Goal: Task Accomplishment & Management: Use online tool/utility

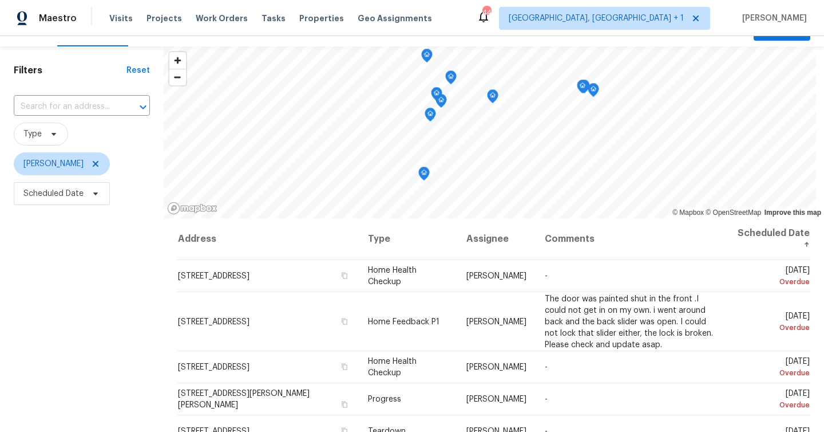
scroll to position [44, 0]
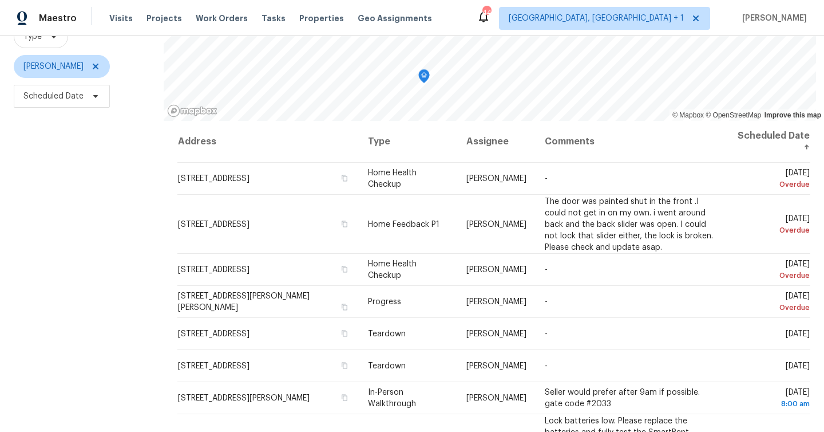
scroll to position [134, 0]
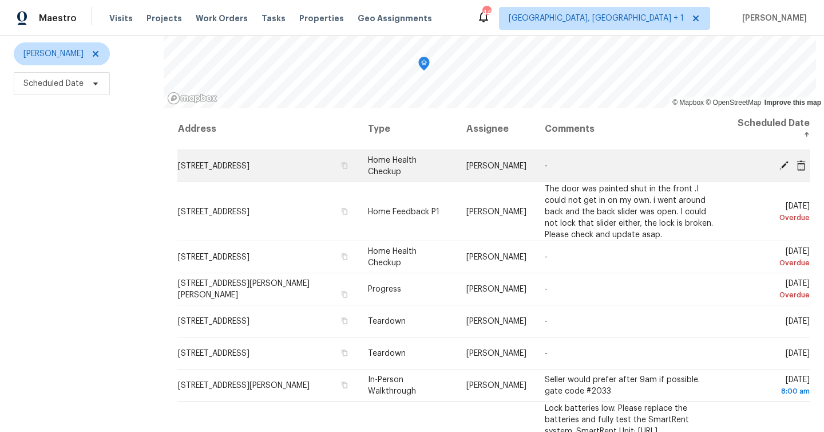
click at [785, 164] on icon at bounding box center [784, 164] width 9 height 9
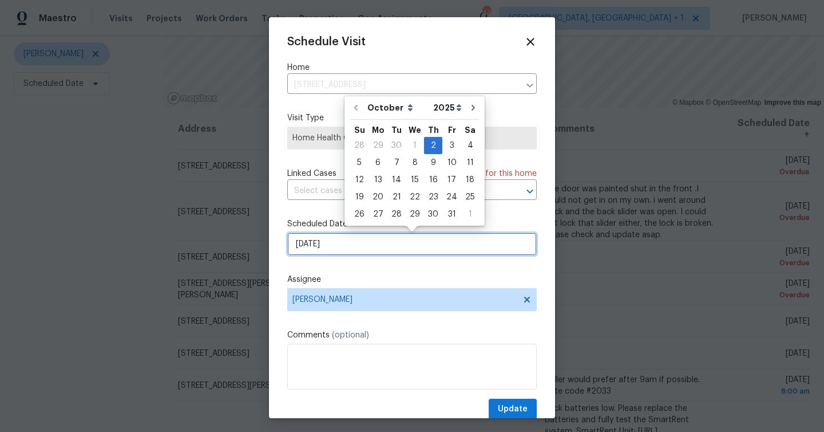
click at [333, 246] on input "10/2/2025" at bounding box center [412, 243] width 250 height 23
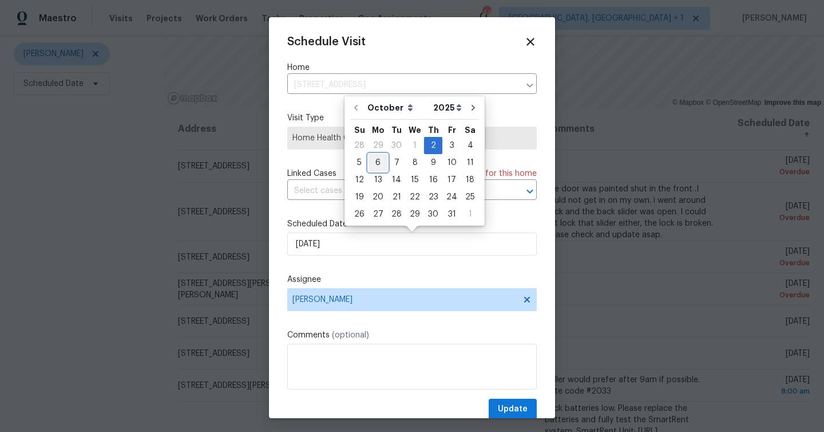
click at [377, 164] on div "6" at bounding box center [378, 163] width 19 height 16
type input "10/6/2025"
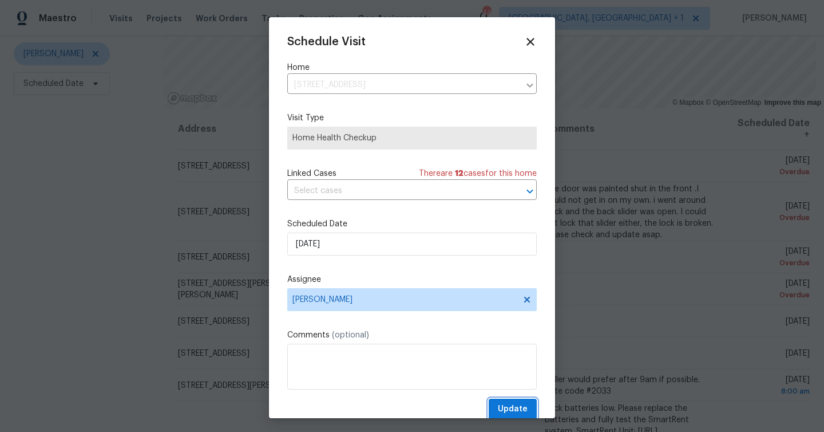
click at [510, 408] on span "Update" at bounding box center [513, 409] width 30 height 14
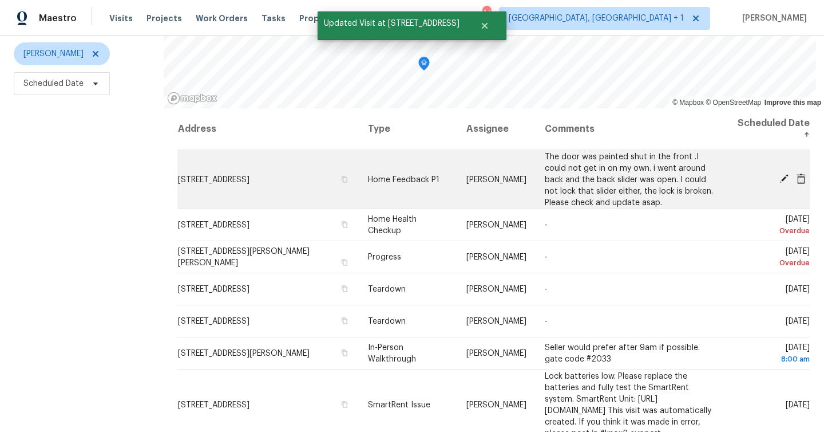
click at [784, 176] on icon at bounding box center [784, 178] width 10 height 10
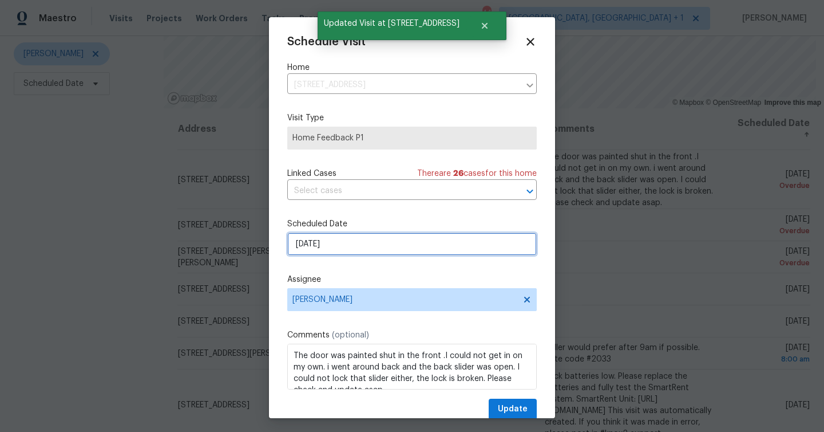
click at [339, 249] on input "10/2/2025" at bounding box center [412, 243] width 250 height 23
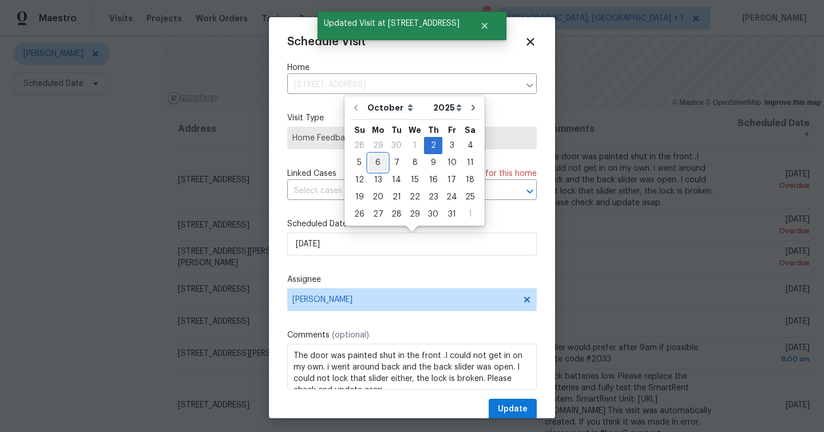
click at [382, 159] on div "6" at bounding box center [378, 163] width 19 height 16
type input "10/6/2025"
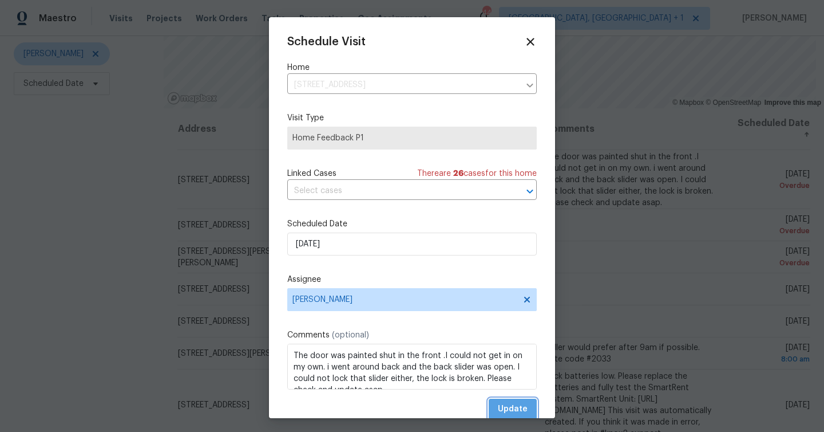
click at [515, 409] on span "Update" at bounding box center [513, 409] width 30 height 14
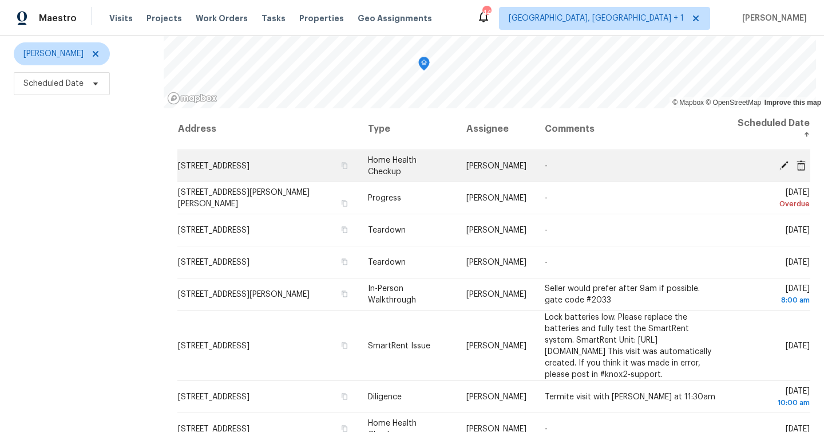
click at [786, 163] on icon at bounding box center [784, 164] width 9 height 9
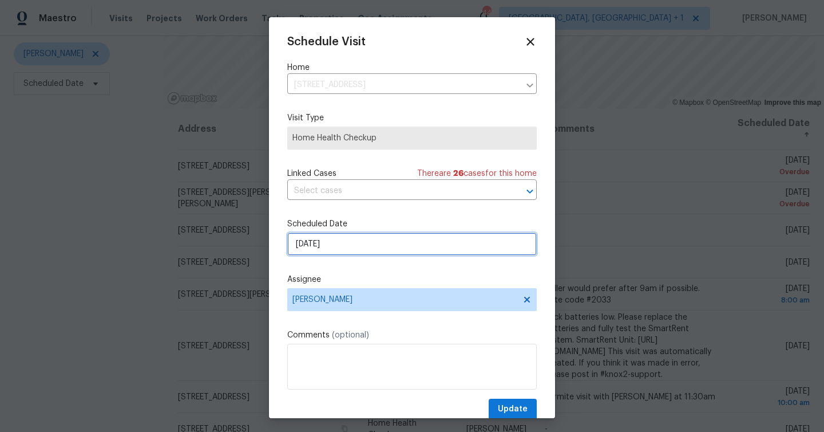
click at [337, 242] on input "10/3/2025" at bounding box center [412, 243] width 250 height 23
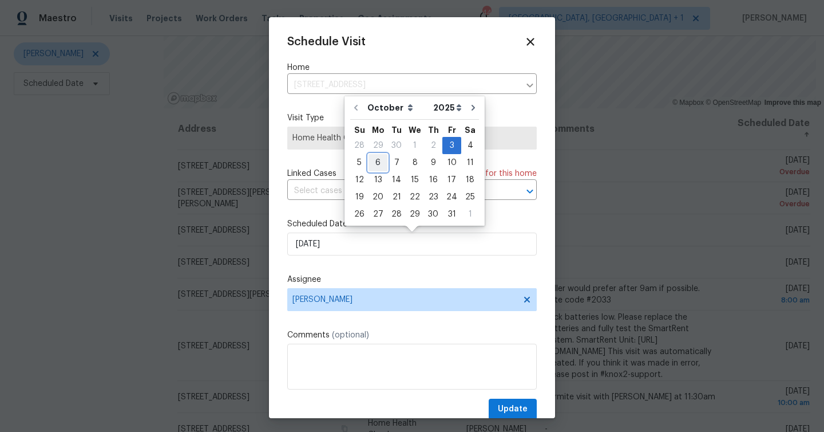
click at [377, 164] on div "6" at bounding box center [378, 163] width 19 height 16
type input "10/6/2025"
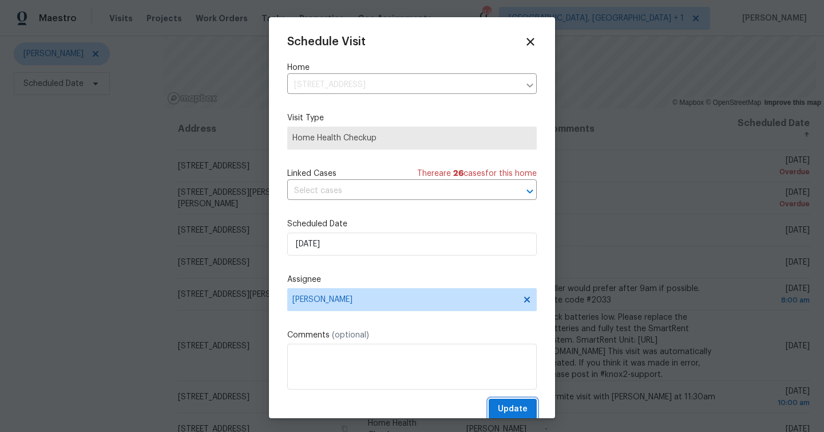
click at [523, 403] on span "Update" at bounding box center [513, 409] width 30 height 14
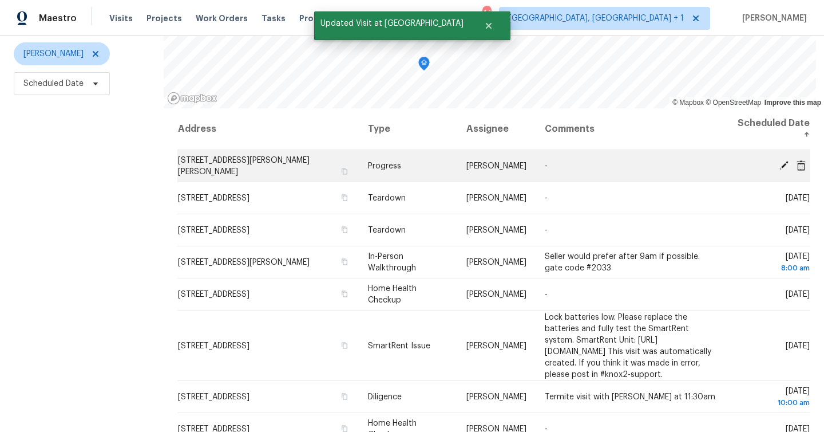
click at [786, 160] on icon at bounding box center [784, 165] width 10 height 10
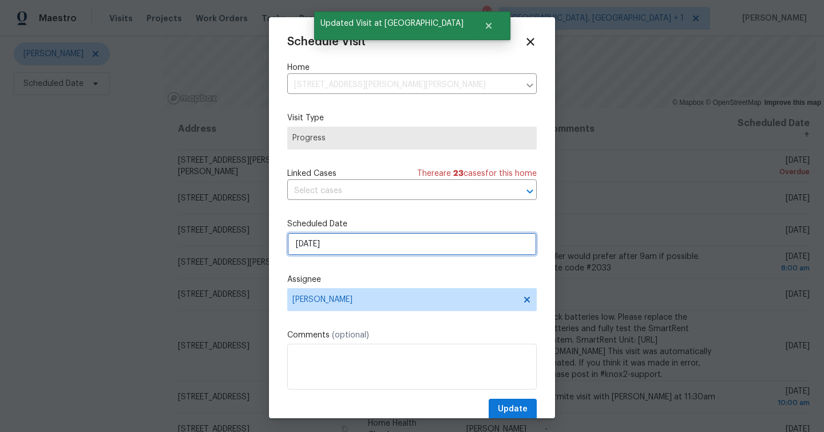
click at [334, 254] on input "10/3/2025" at bounding box center [412, 243] width 250 height 23
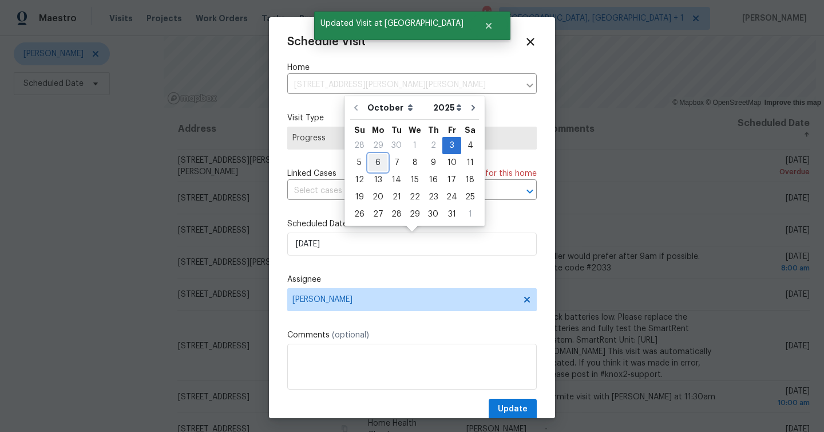
click at [376, 164] on div "6" at bounding box center [378, 163] width 19 height 16
type input "10/6/2025"
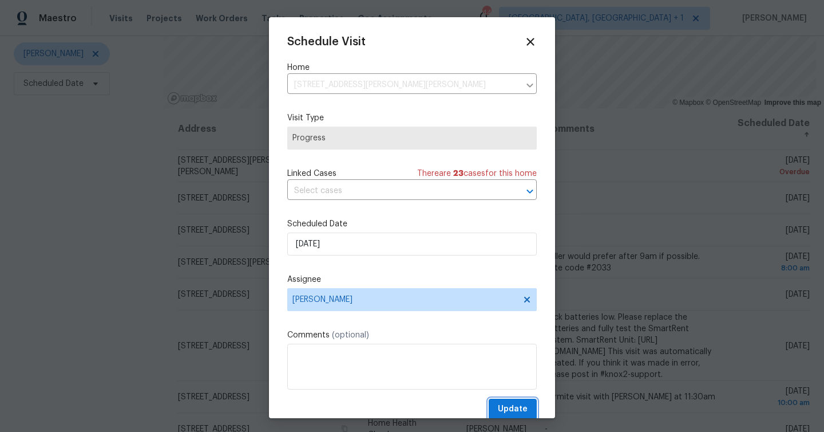
click at [528, 406] on button "Update" at bounding box center [513, 409] width 48 height 21
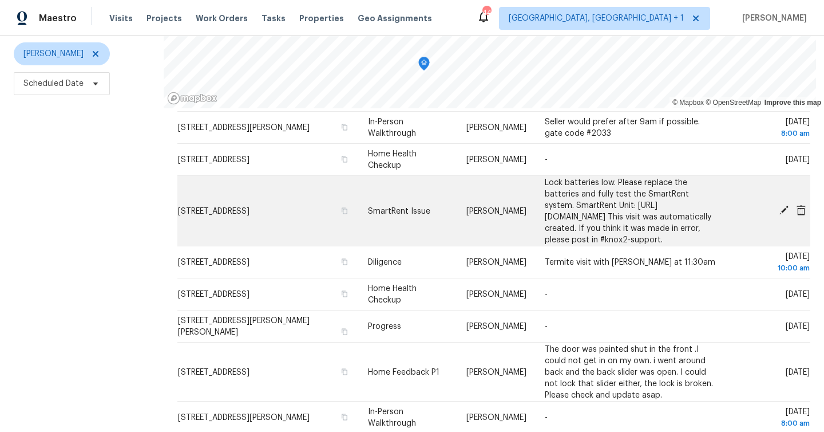
scroll to position [151, 0]
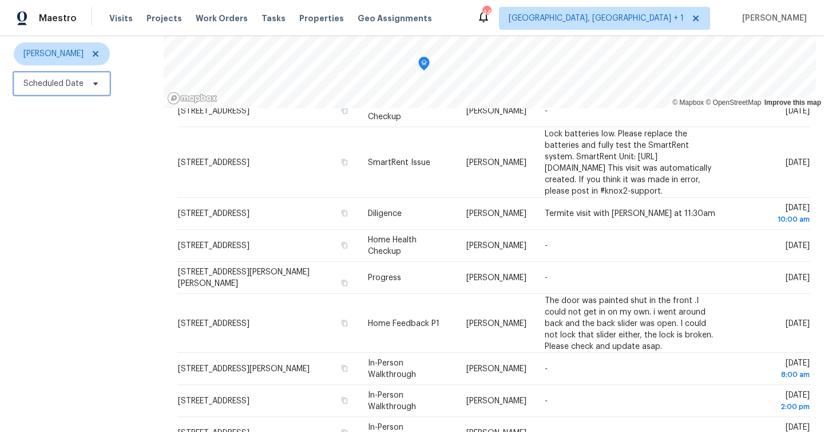
click at [52, 84] on span "Scheduled Date" at bounding box center [53, 83] width 60 height 11
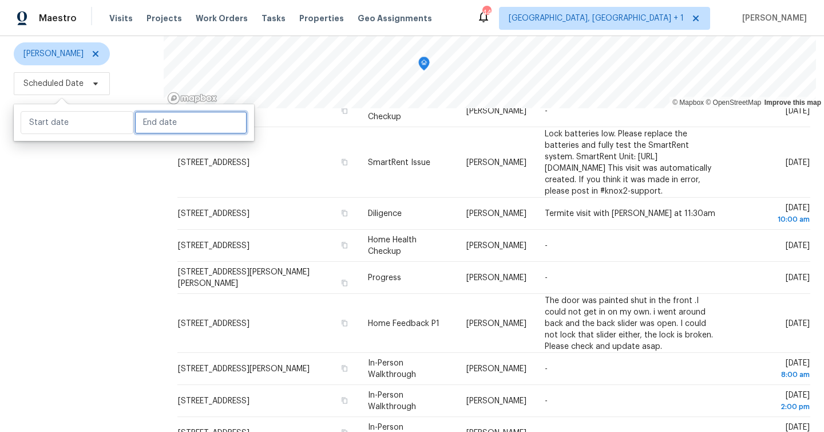
select select "9"
select select "2025"
select select "10"
select select "2025"
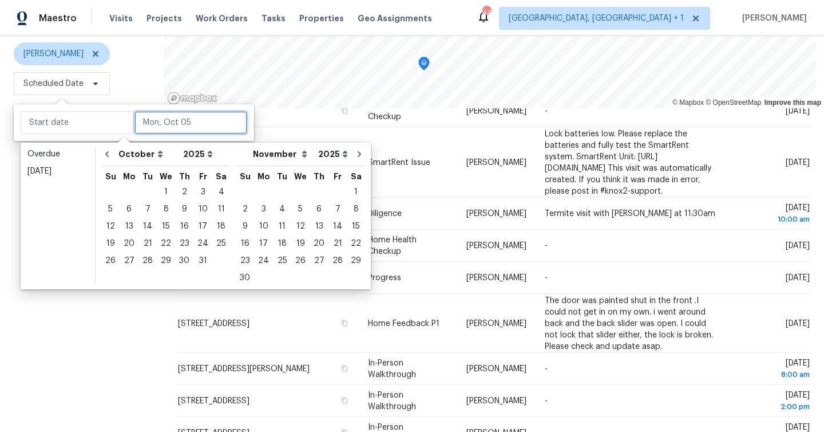
click at [161, 124] on input "text" at bounding box center [191, 122] width 113 height 23
click at [130, 208] on div "6" at bounding box center [129, 209] width 19 height 16
type input "Mon, Oct 06"
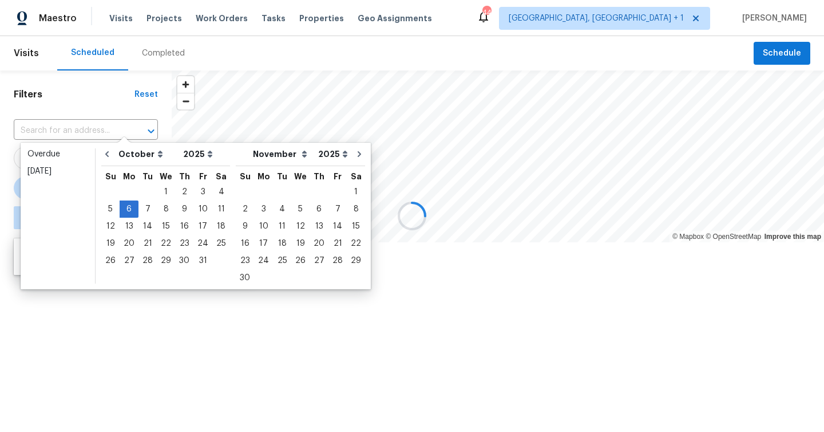
type input "Mon, Oct 06"
type input "Tue, Oct 28"
type input "Mon, Oct 06"
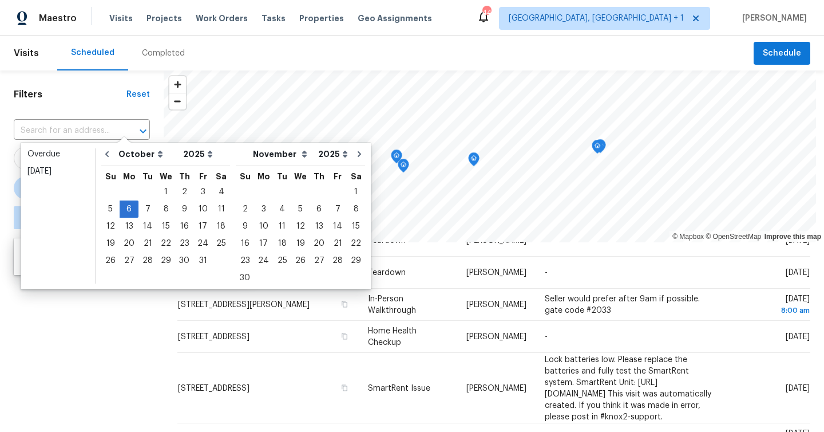
click at [153, 380] on div "Filters Reset ​ Type Mat Smith ∞ - Mon, Oct 06" at bounding box center [82, 328] width 164 height 517
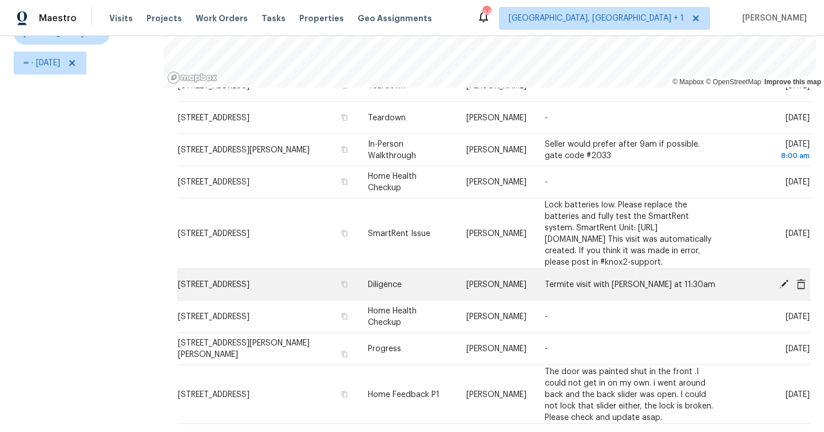
scroll to position [156, 0]
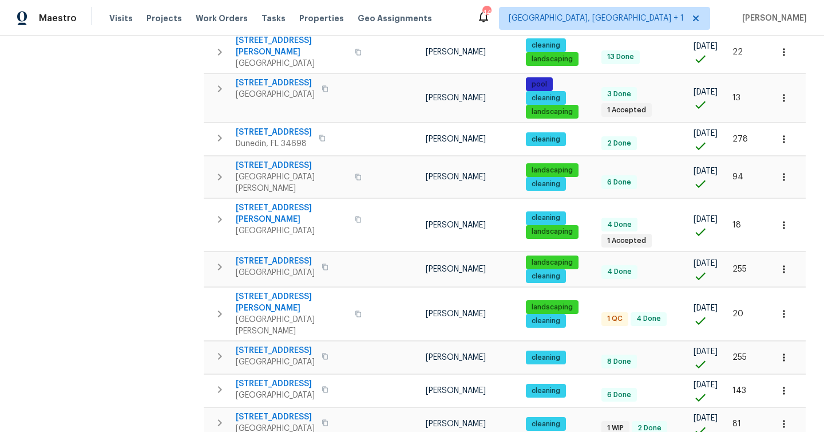
scroll to position [567, 0]
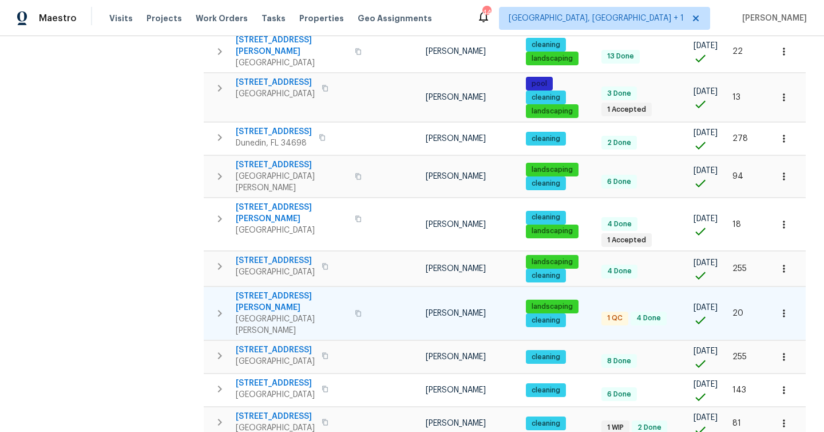
click at [305, 313] on span "Port Richey, FL 34668" at bounding box center [292, 324] width 112 height 23
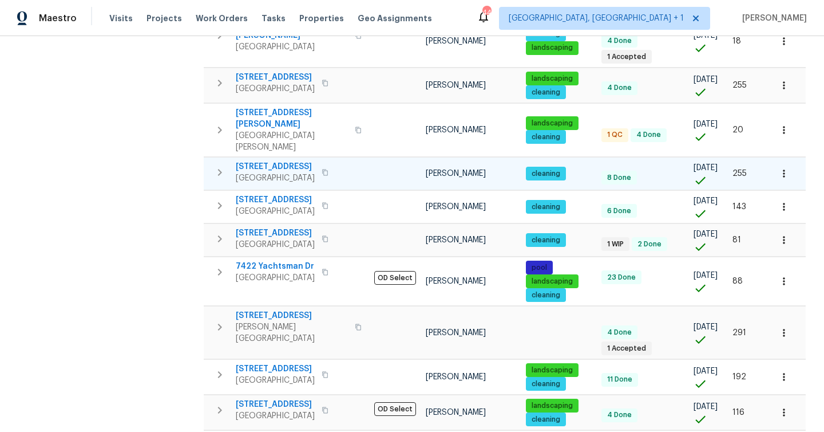
scroll to position [778, 0]
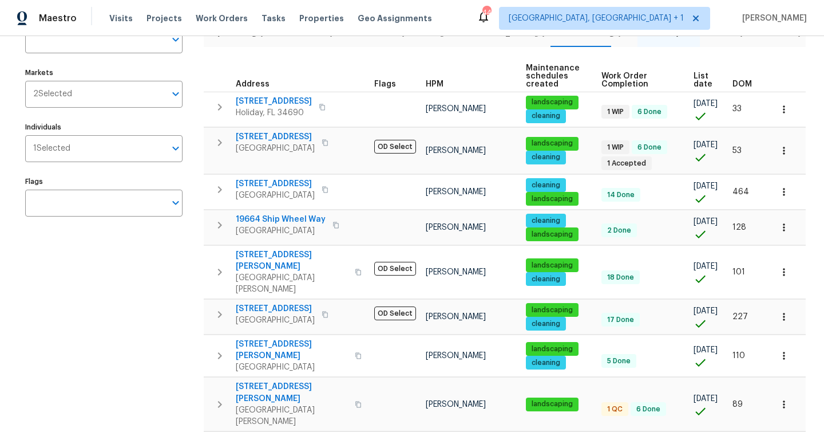
scroll to position [170, 0]
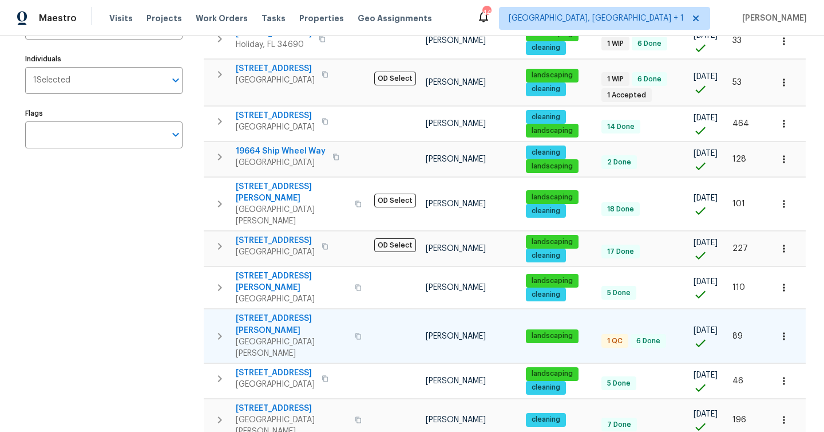
click at [400, 309] on td at bounding box center [396, 335] width 52 height 53
click at [373, 309] on td at bounding box center [396, 335] width 52 height 53
click at [329, 336] on span "New Port Richey, FL 34655" at bounding box center [292, 347] width 112 height 23
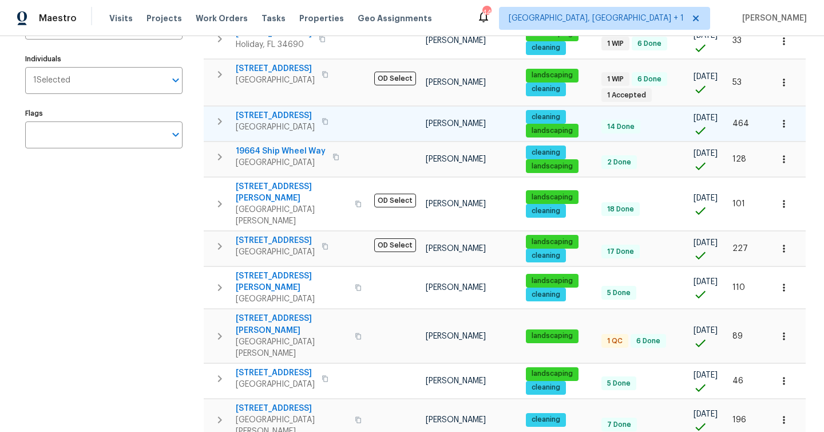
scroll to position [0, 0]
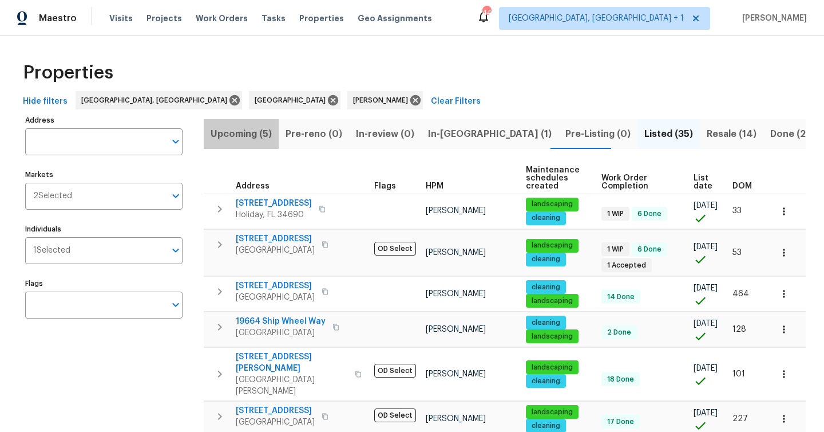
click at [235, 133] on span "Upcoming (5)" at bounding box center [241, 134] width 61 height 16
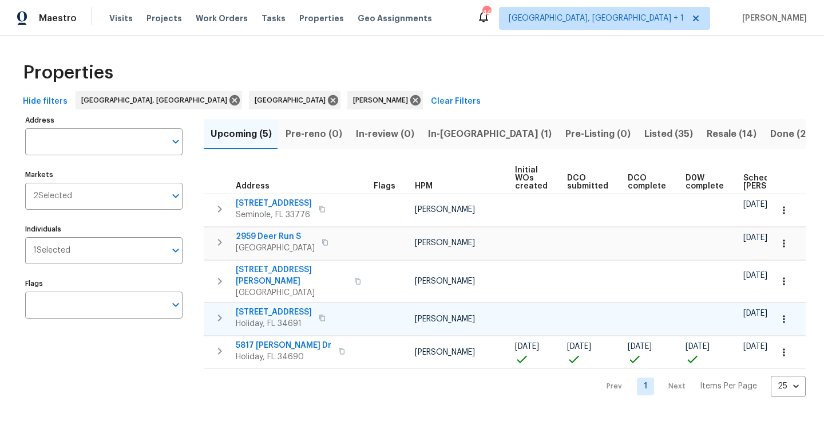
scroll to position [0, 125]
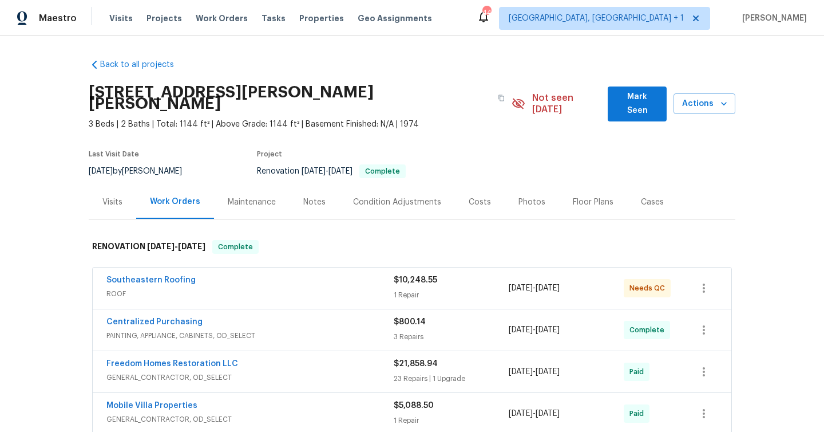
click at [296, 288] on span "ROOF" at bounding box center [249, 293] width 287 height 11
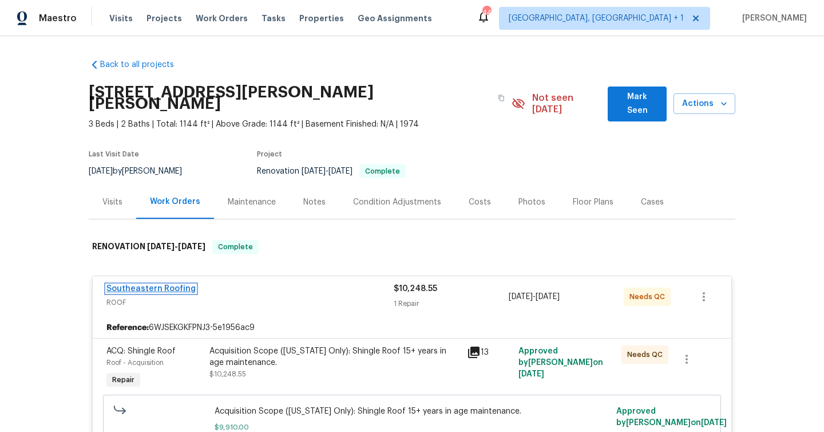
click at [188, 285] on link "Southeastern Roofing" at bounding box center [150, 289] width 89 height 8
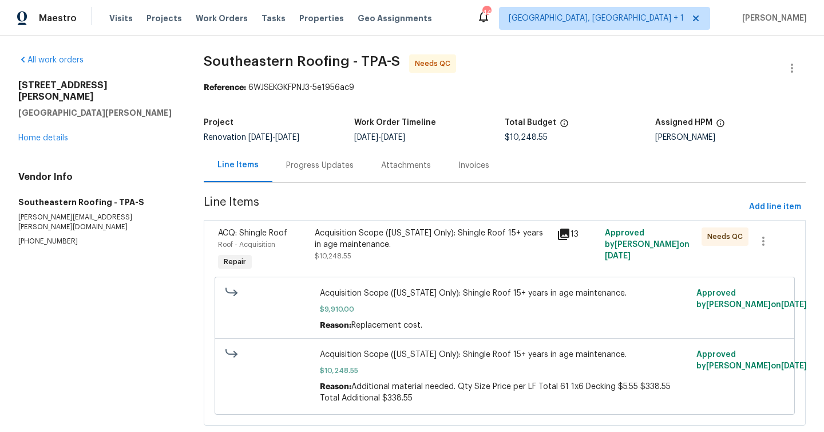
click at [302, 177] on div "Progress Updates" at bounding box center [320, 165] width 95 height 34
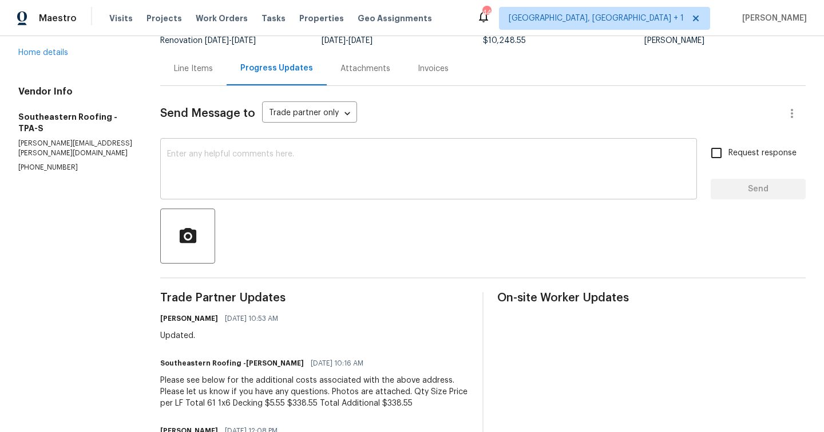
scroll to position [60, 0]
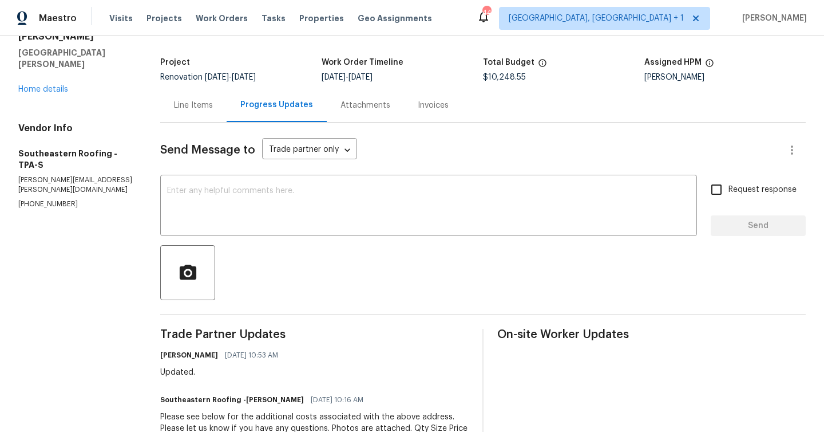
click at [201, 113] on div "Line Items" at bounding box center [193, 105] width 66 height 34
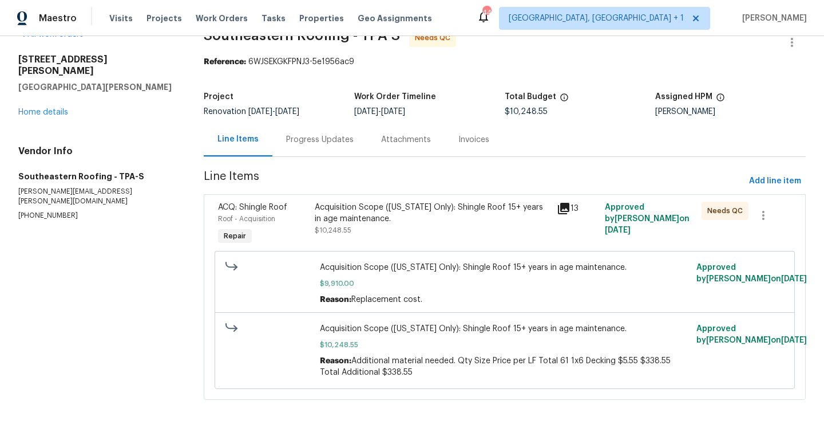
scroll to position [28, 0]
click at [405, 220] on div "Acquisition Scope (Florida Only): Shingle Roof 15+ years in age maintenance." at bounding box center [432, 213] width 235 height 23
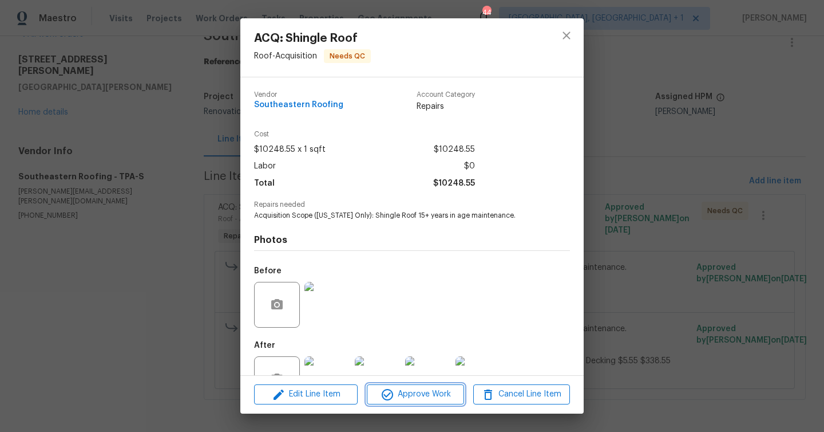
click at [423, 394] on span "Approve Work" at bounding box center [415, 394] width 90 height 14
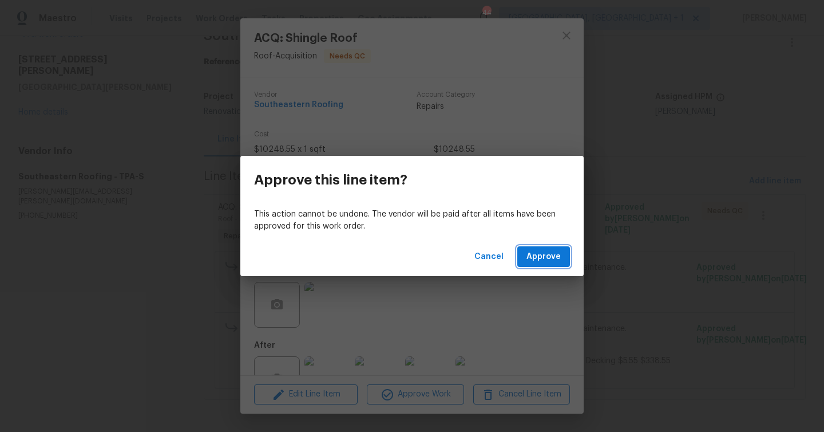
click at [541, 261] on span "Approve" at bounding box center [544, 257] width 34 height 14
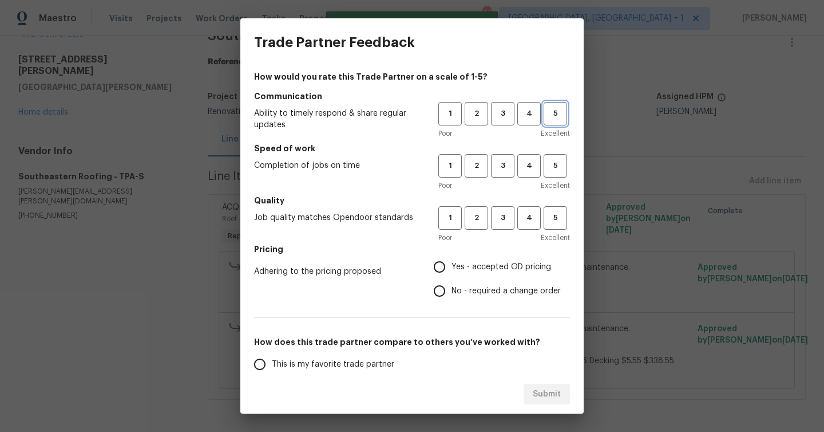
click at [556, 113] on span "5" at bounding box center [555, 113] width 21 height 13
click at [559, 175] on button "5" at bounding box center [555, 165] width 23 height 23
click at [561, 220] on span "5" at bounding box center [555, 217] width 21 height 13
click at [456, 268] on span "Yes - accepted OD pricing" at bounding box center [502, 267] width 100 height 12
click at [452, 268] on input "Yes - accepted OD pricing" at bounding box center [440, 267] width 24 height 24
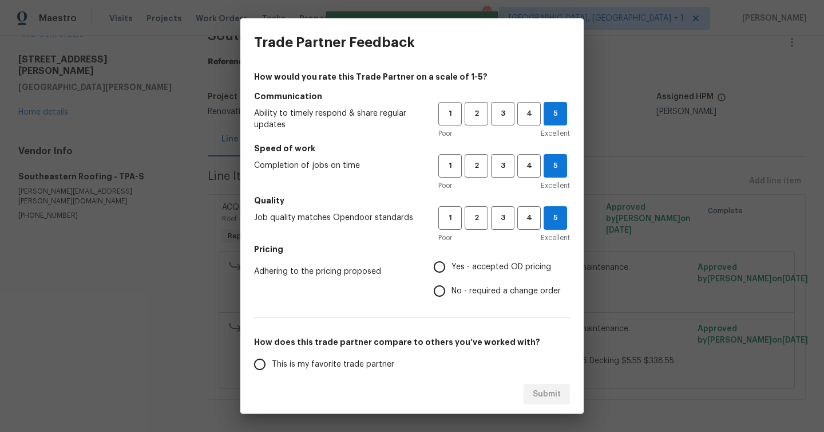
radio input "true"
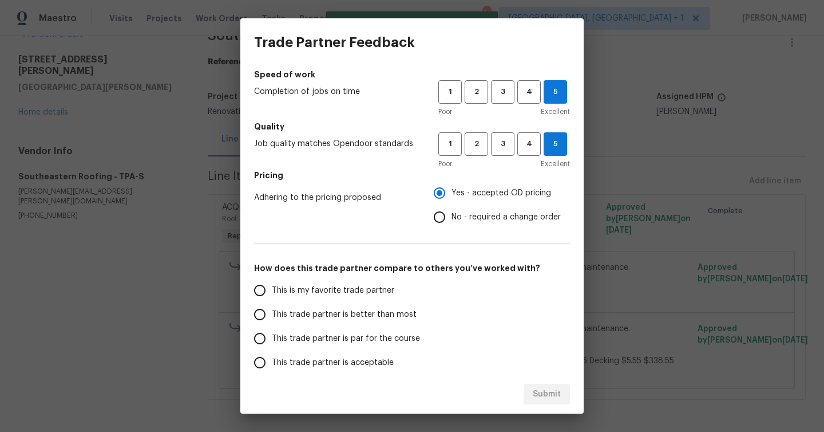
click at [320, 283] on label "This is my favorite trade partner" at bounding box center [338, 290] width 181 height 24
click at [272, 283] on input "This is my favorite trade partner" at bounding box center [260, 290] width 24 height 24
click at [554, 386] on button "Submit" at bounding box center [547, 394] width 46 height 21
radio input "true"
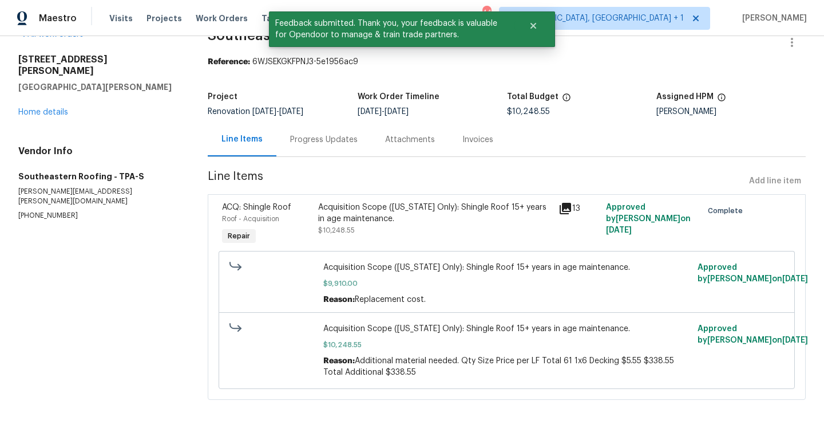
scroll to position [0, 0]
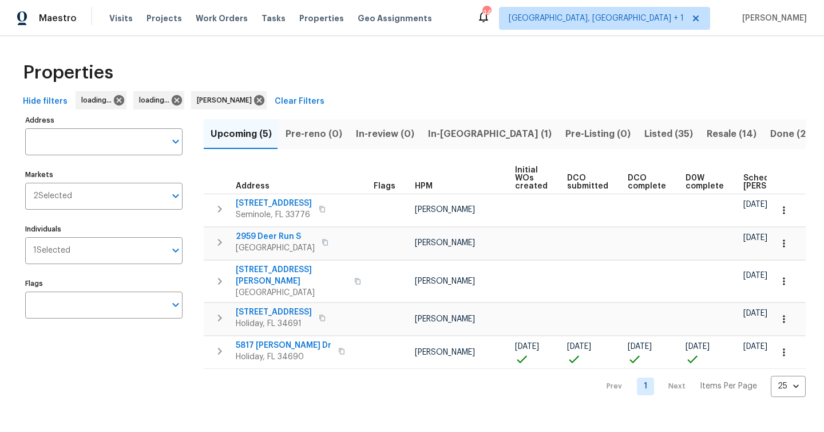
scroll to position [0, 125]
